Goal: Task Accomplishment & Management: Manage account settings

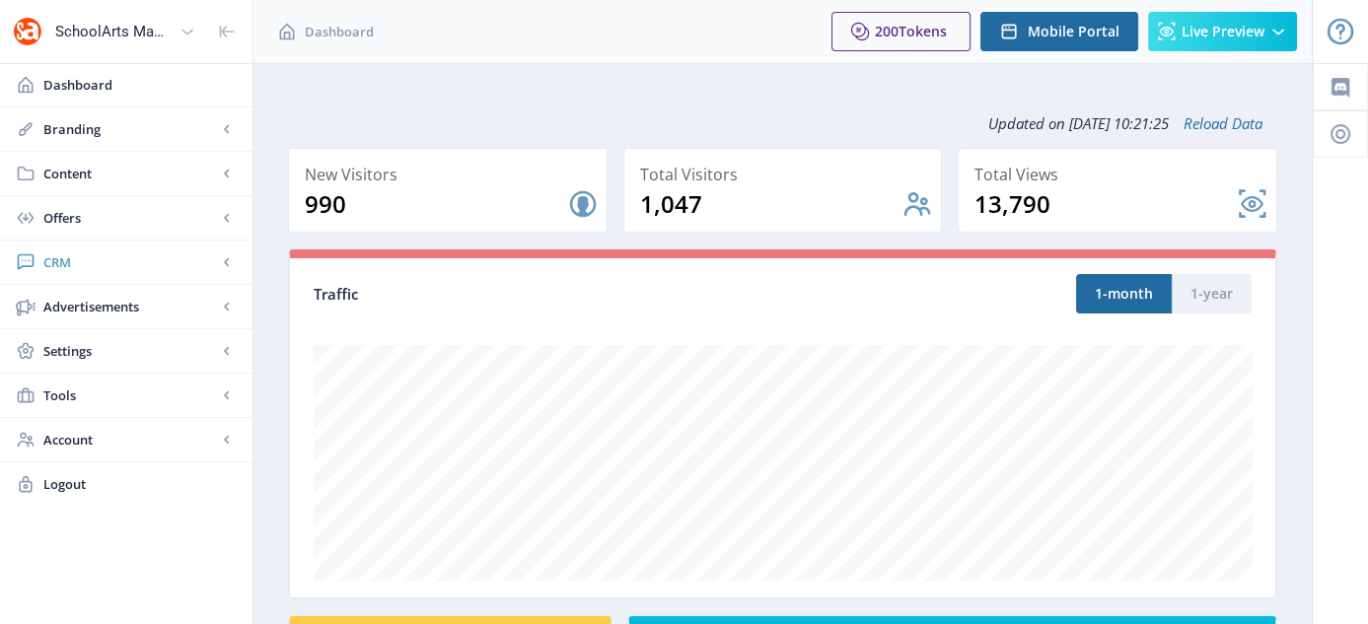
click at [63, 259] on span "CRM" at bounding box center [130, 263] width 174 height 20
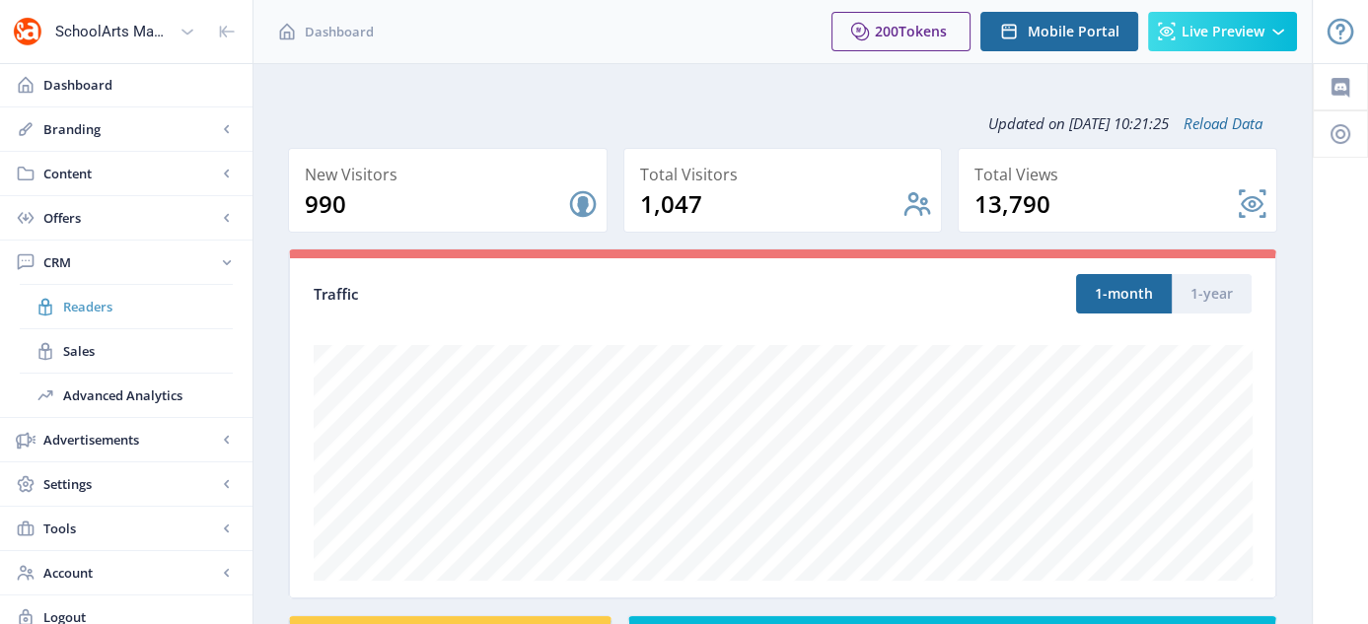
click at [88, 300] on span "Readers" at bounding box center [148, 307] width 170 height 20
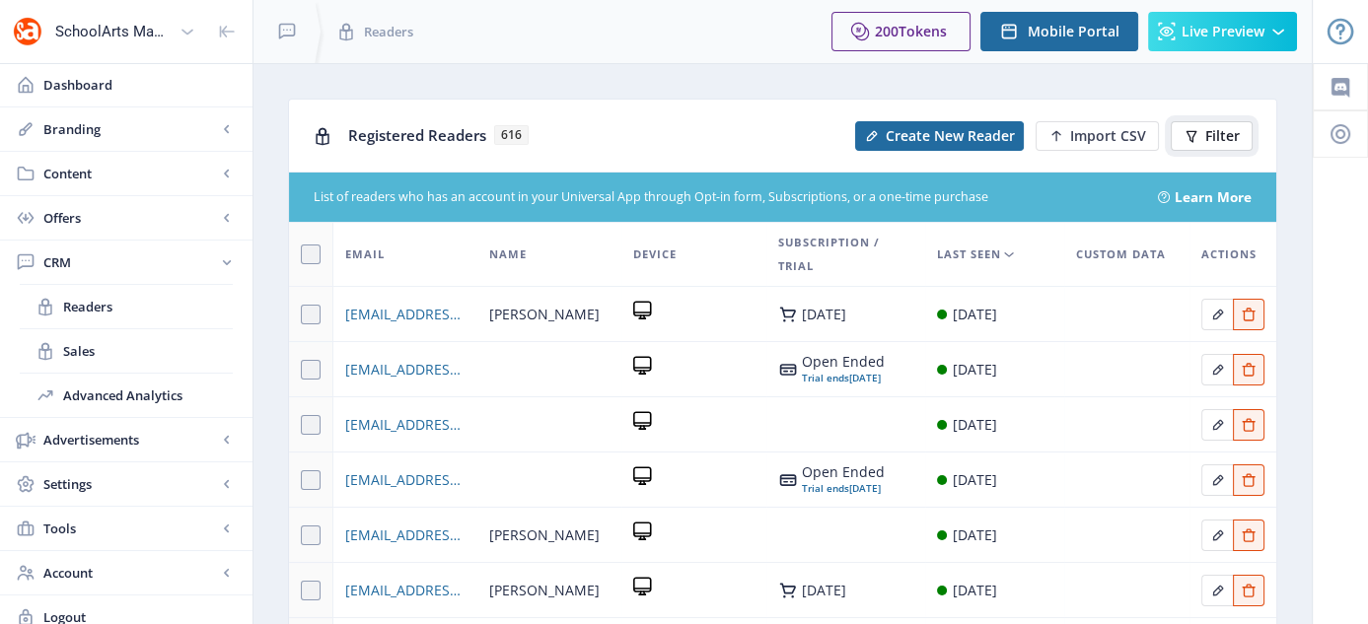
click at [1220, 146] on button "Filter" at bounding box center [1212, 136] width 82 height 30
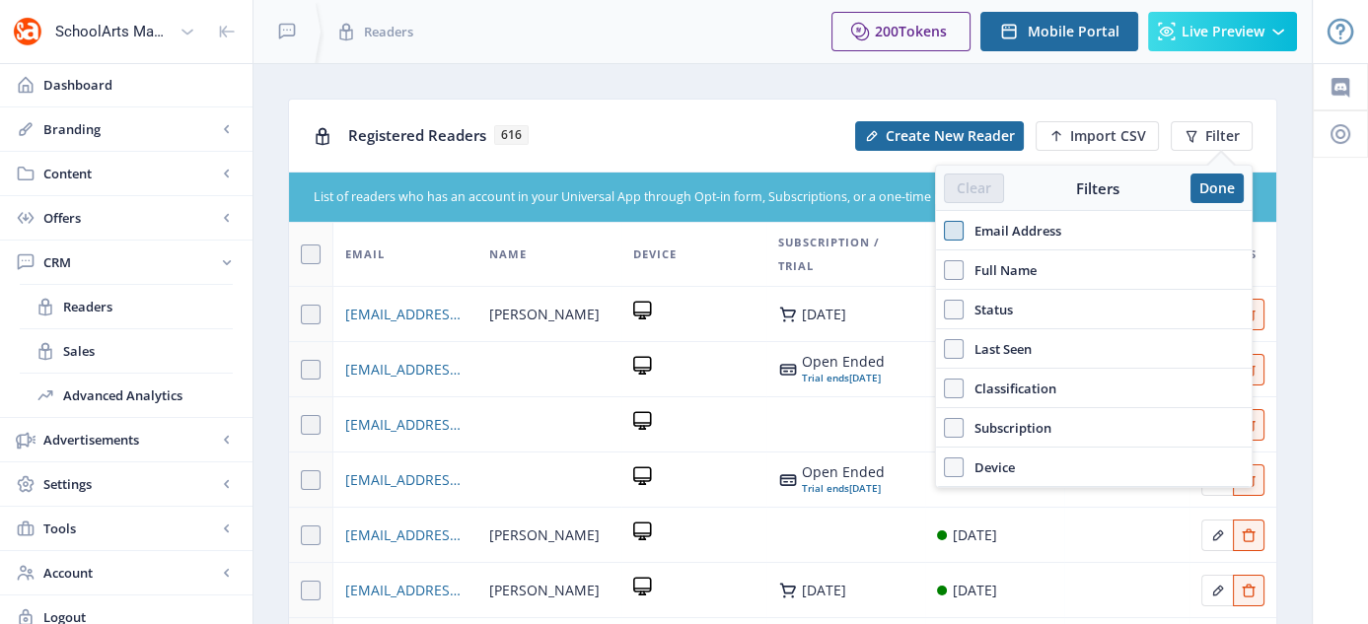
click at [961, 236] on span at bounding box center [954, 231] width 20 height 20
click at [945, 231] on input "Email Address" at bounding box center [944, 230] width 1 height 1
checkbox input "true"
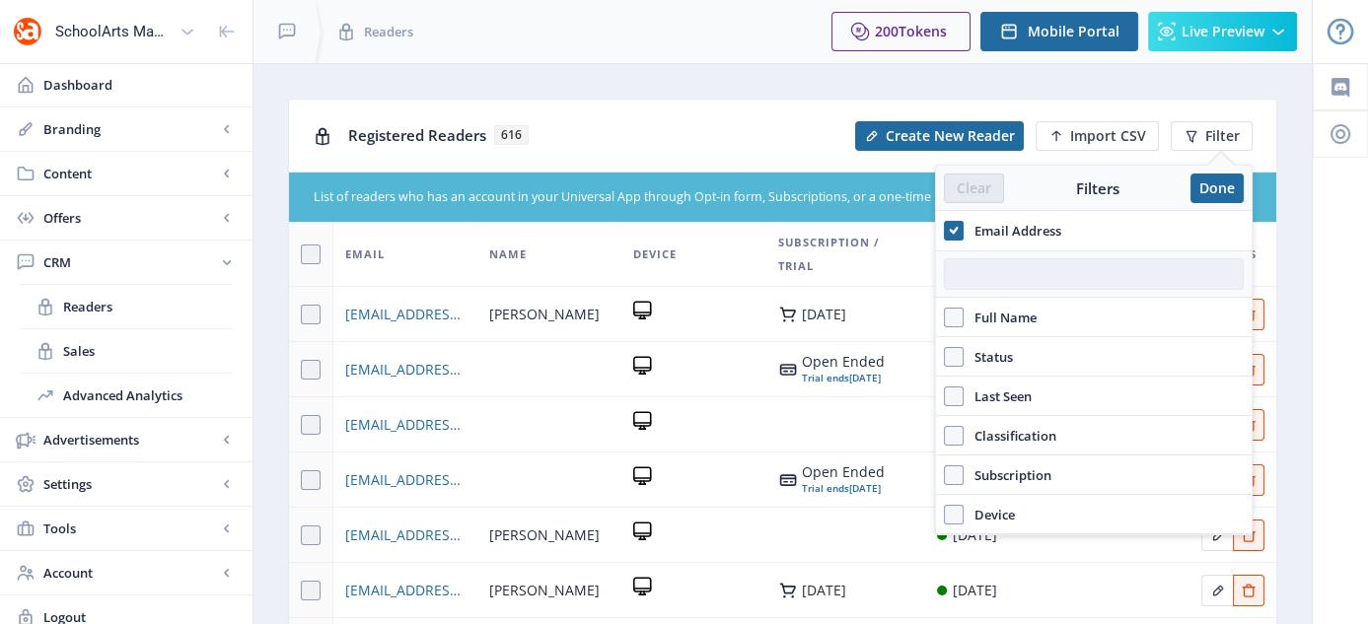
click at [994, 277] on input "text" at bounding box center [1094, 274] width 300 height 32
paste input "[EMAIL_ADDRESS][DOMAIN_NAME]"
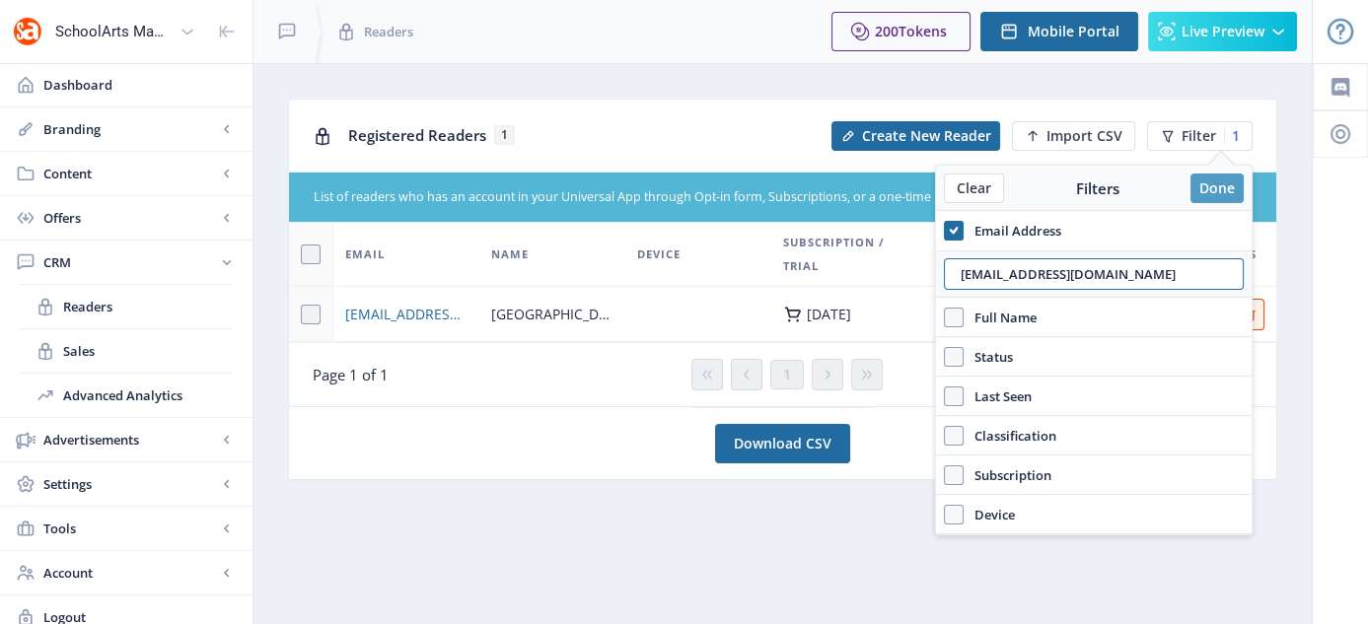
type input "[EMAIL_ADDRESS][DOMAIN_NAME]"
click at [1234, 193] on button "Done" at bounding box center [1217, 189] width 53 height 30
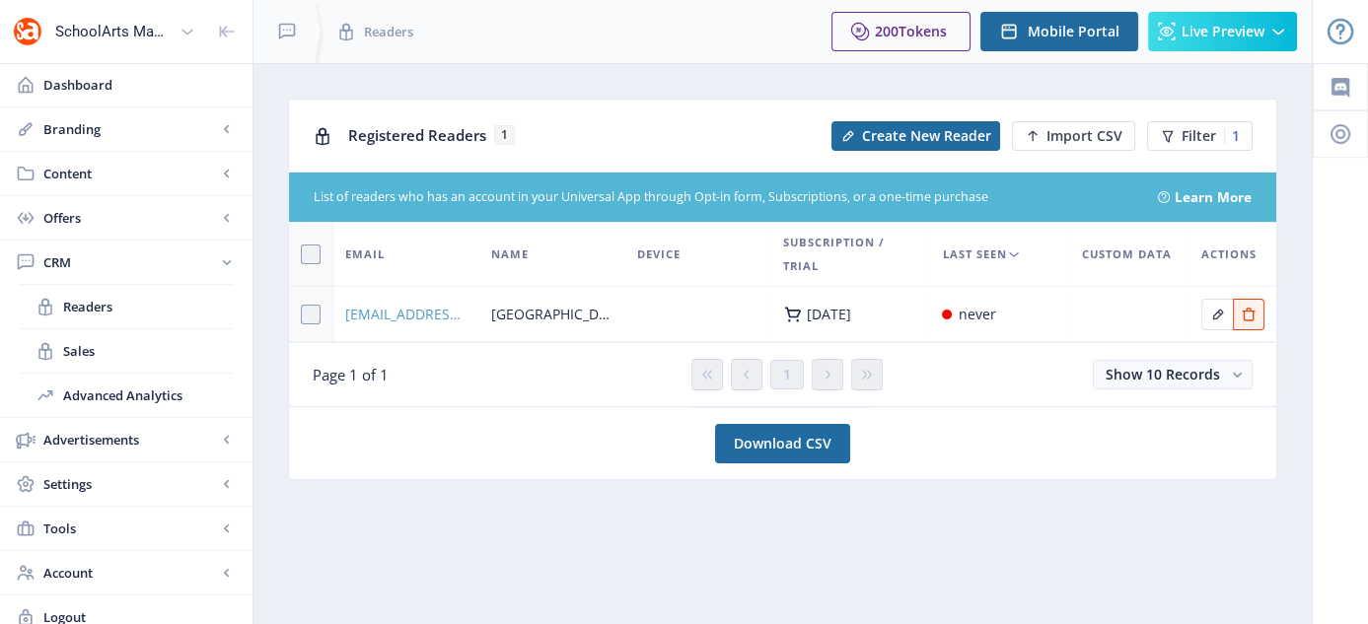
click at [415, 313] on span "[EMAIL_ADDRESS][DOMAIN_NAME]" at bounding box center [406, 315] width 122 height 24
